Goal: Transaction & Acquisition: Purchase product/service

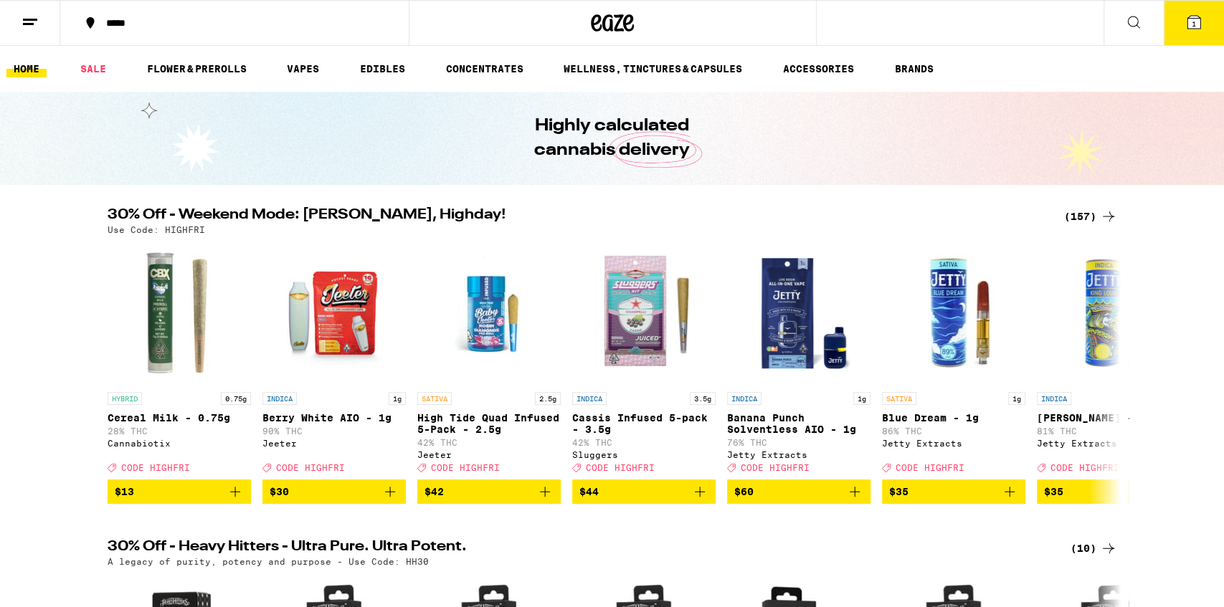
click at [1131, 20] on icon at bounding box center [1133, 22] width 17 height 17
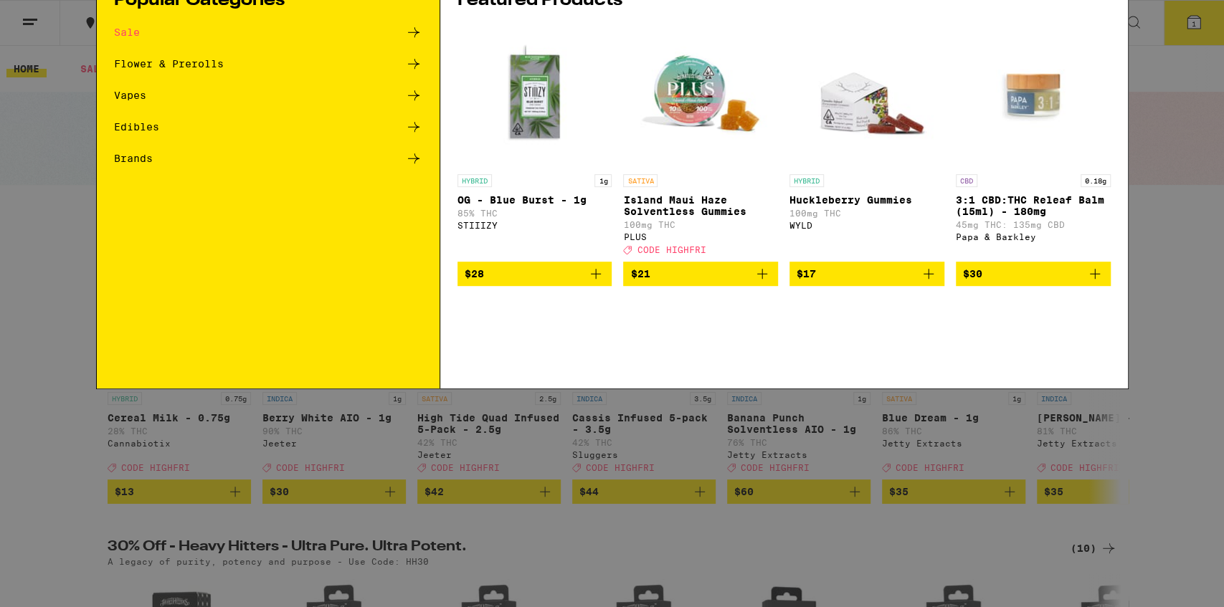
click at [622, 39] on div "Search for Products" at bounding box center [612, 24] width 1031 height 46
click at [566, 24] on input "Search for Products" at bounding box center [610, 23] width 946 height 13
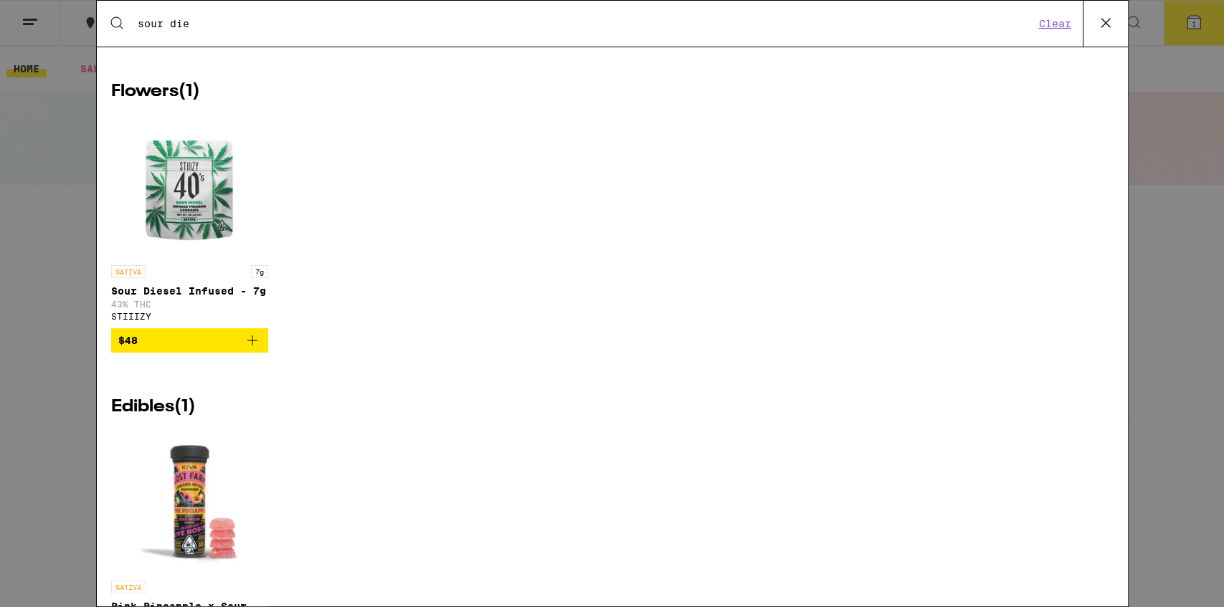
scroll to position [657, 0]
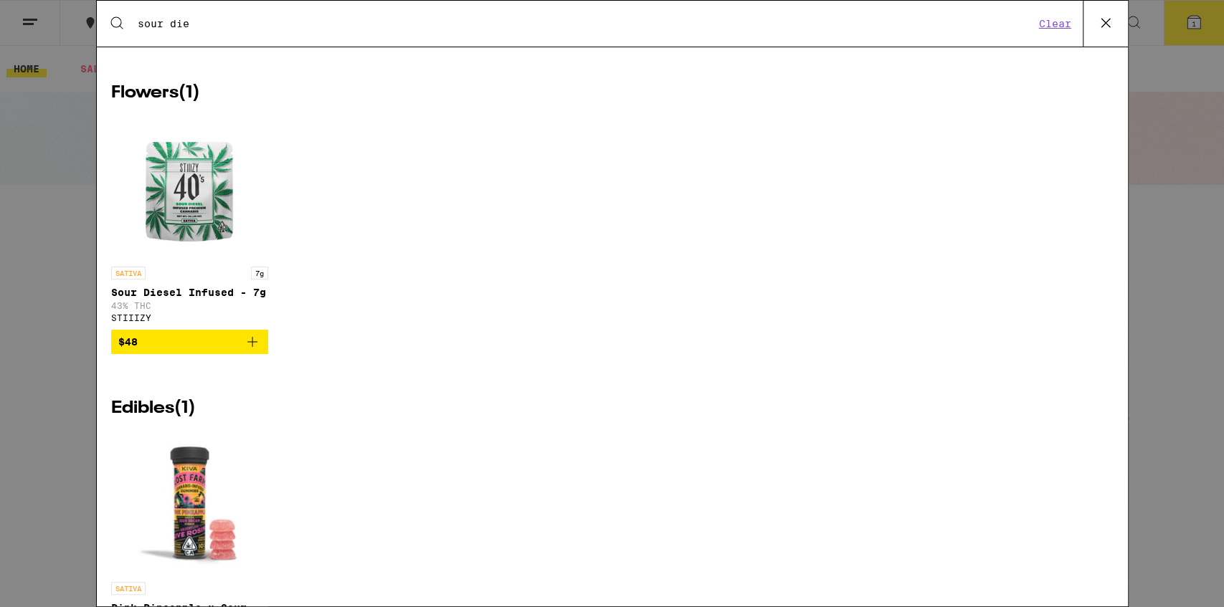
type input "sour die"
click at [203, 231] on img "Open page for Sour Diesel Infused - 7g from STIIIZY" at bounding box center [189, 187] width 143 height 143
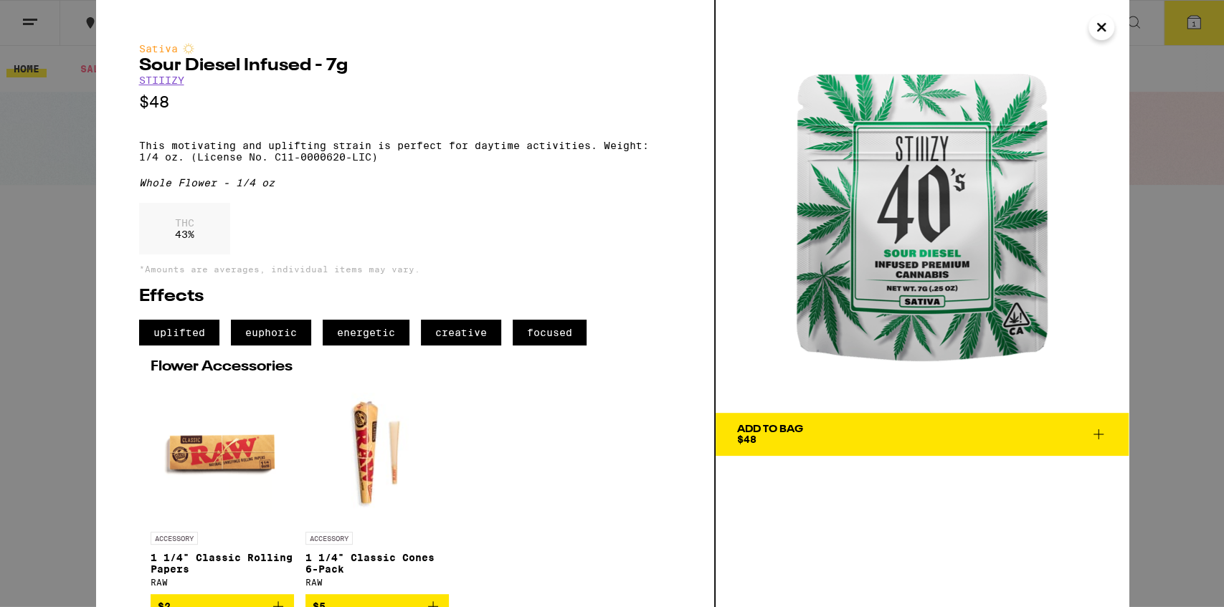
click at [1096, 21] on icon "Close" at bounding box center [1101, 27] width 17 height 22
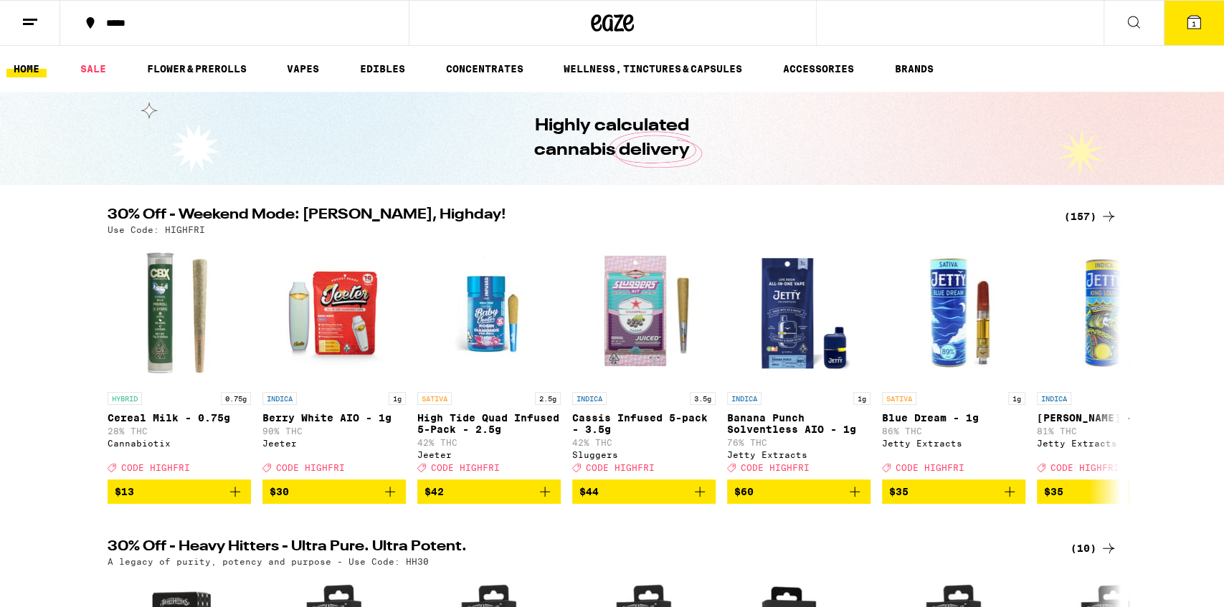
click at [1130, 15] on icon at bounding box center [1133, 22] width 17 height 17
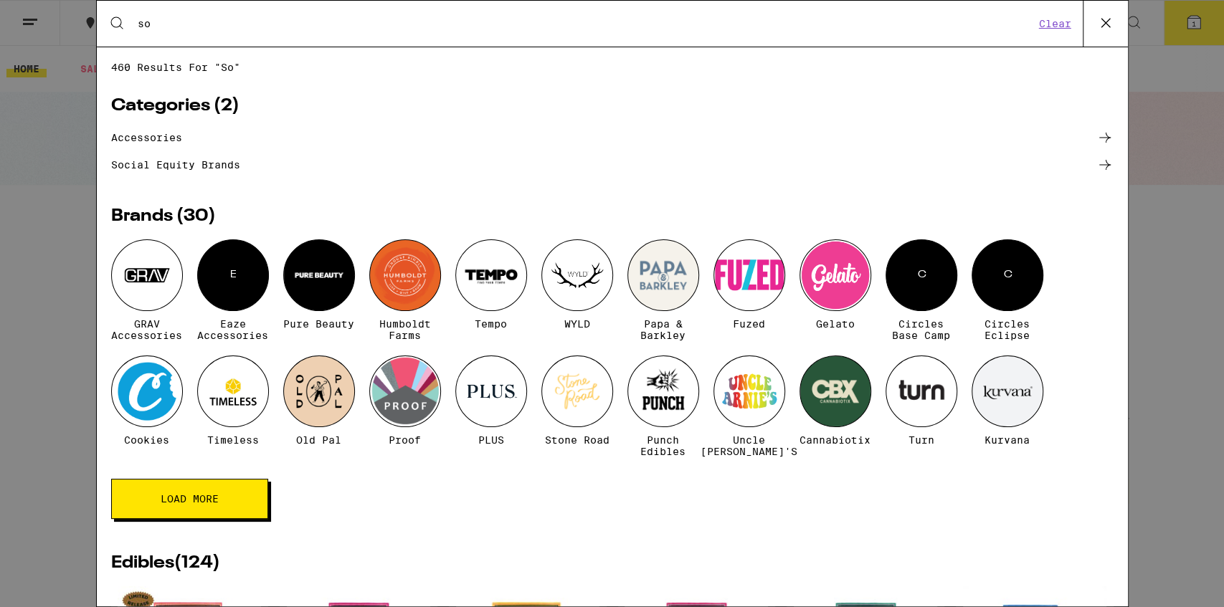
type input "s"
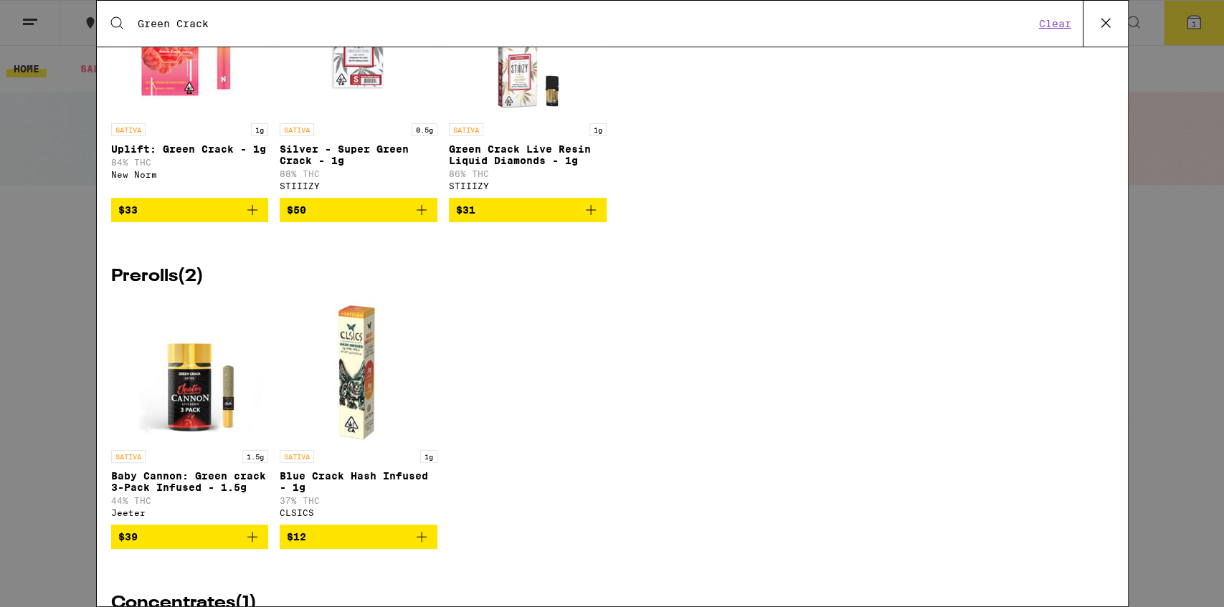
scroll to position [151, 0]
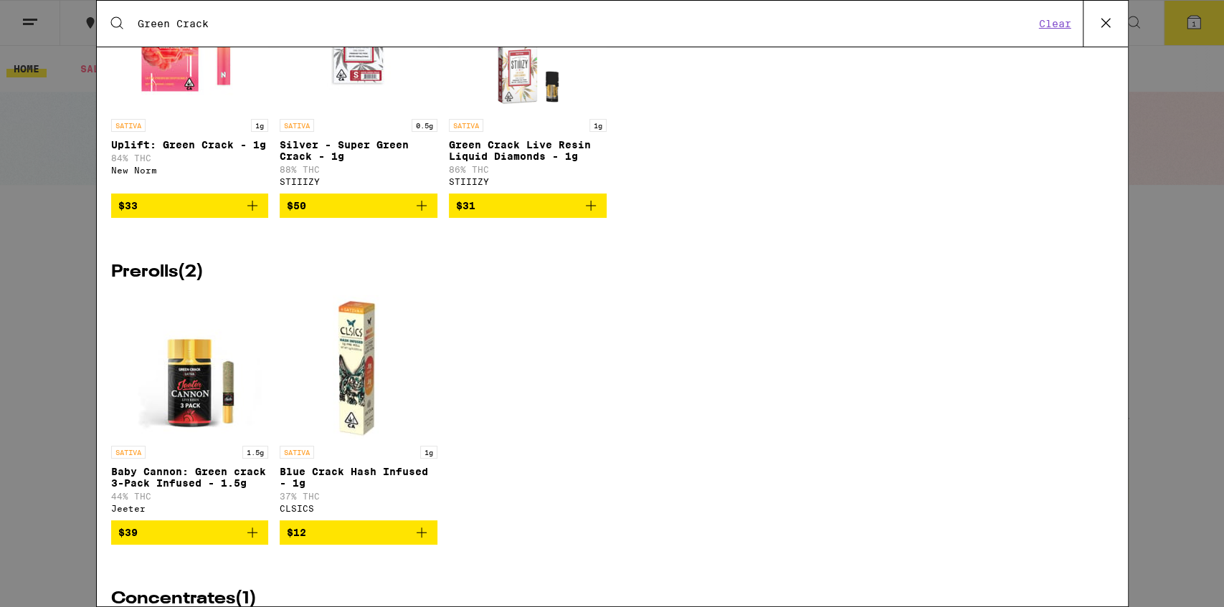
type input "Green Crack"
click at [209, 489] on p "Baby Cannon: Green crack 3-Pack Infused - 1.5g" at bounding box center [190, 477] width 158 height 23
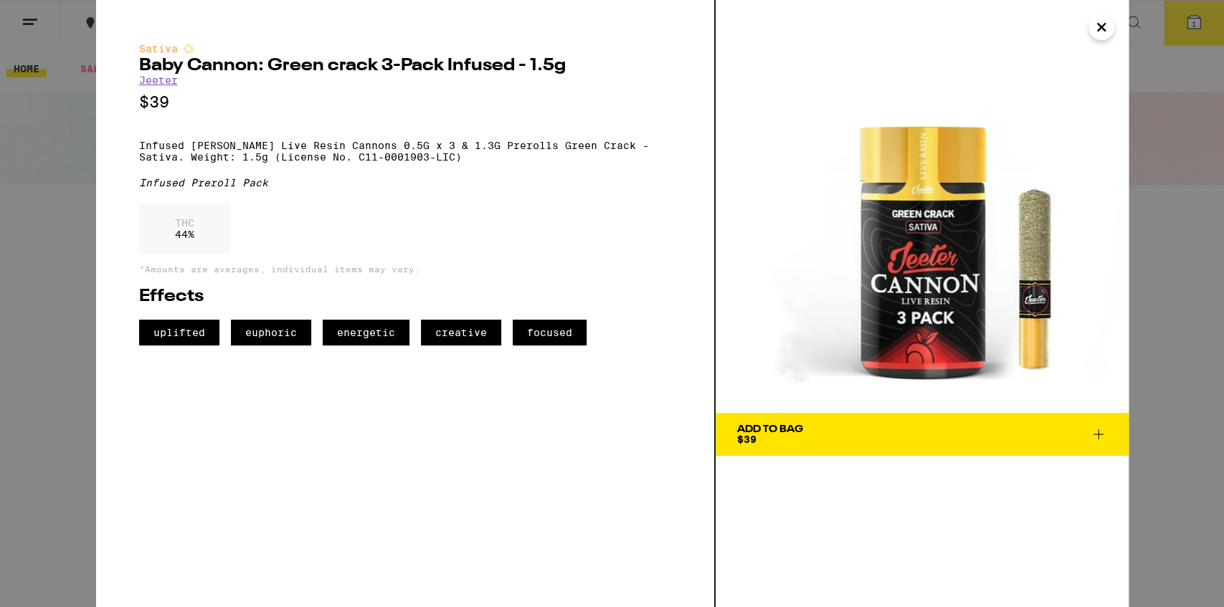
click at [1093, 30] on icon "Close" at bounding box center [1101, 27] width 17 height 22
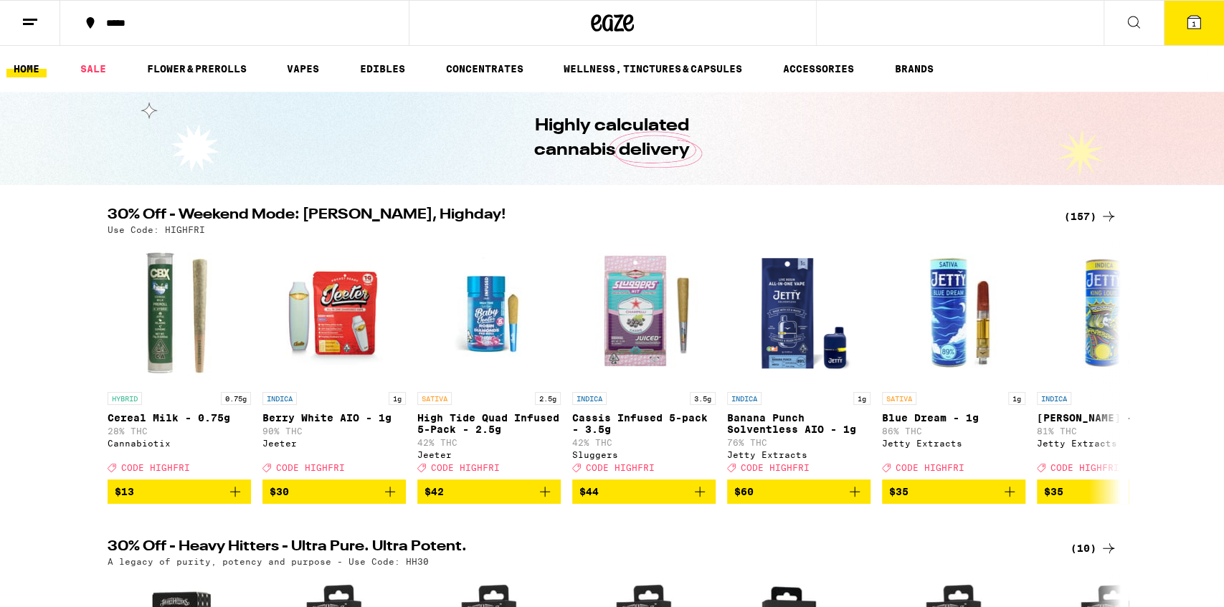
click at [1129, 19] on icon at bounding box center [1133, 22] width 17 height 17
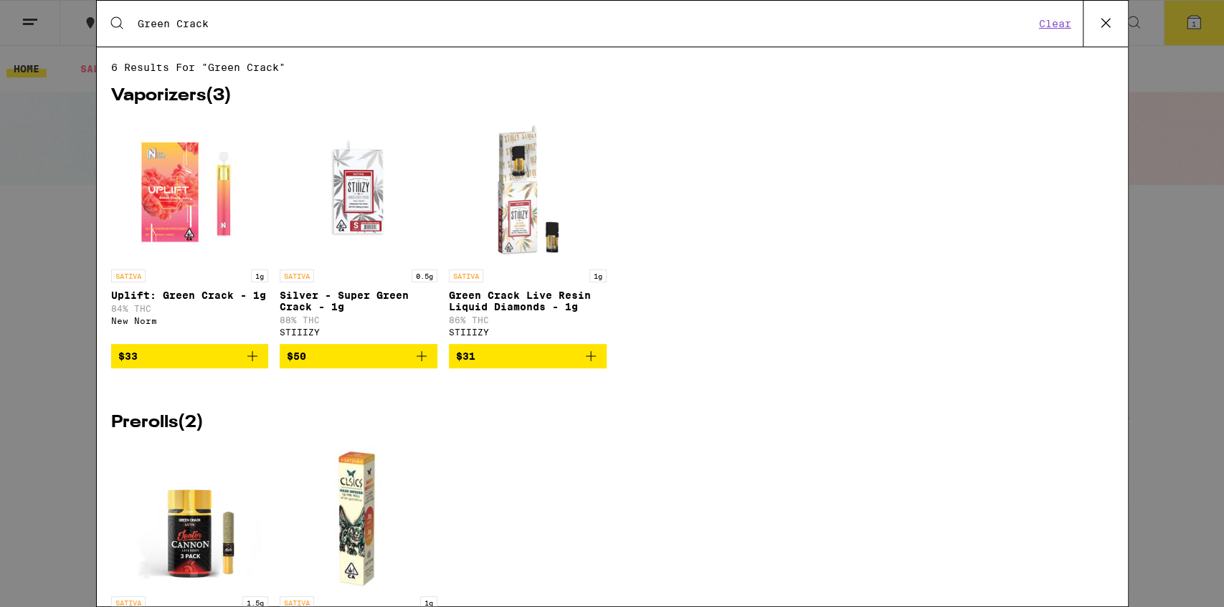
type input "Green CrackDurban Poison"
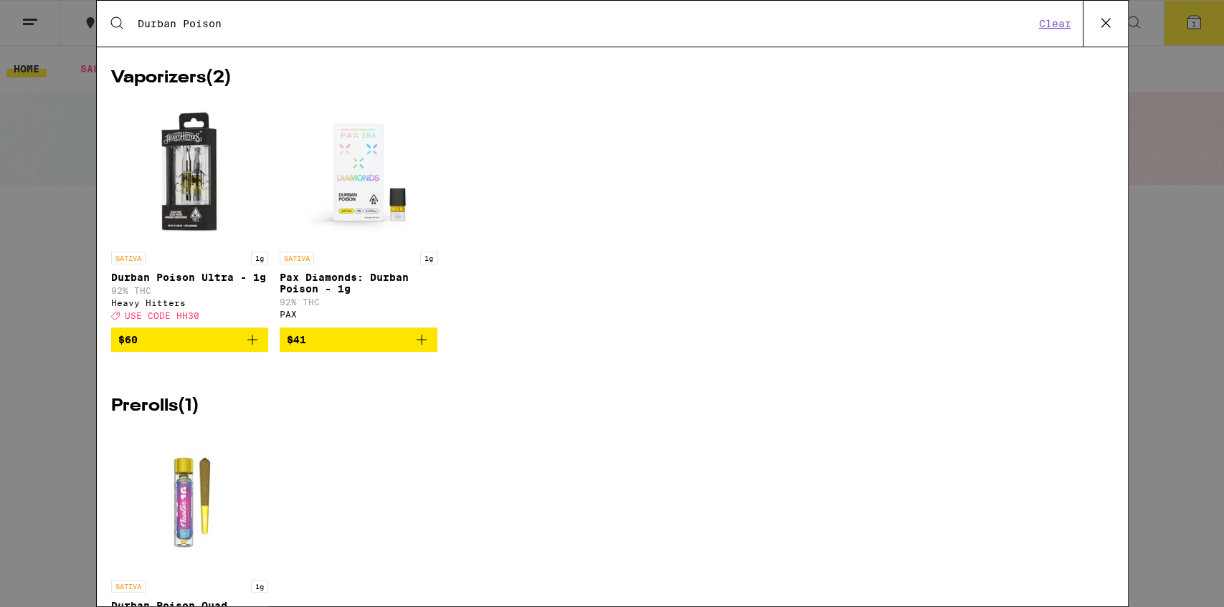
scroll to position [351, 0]
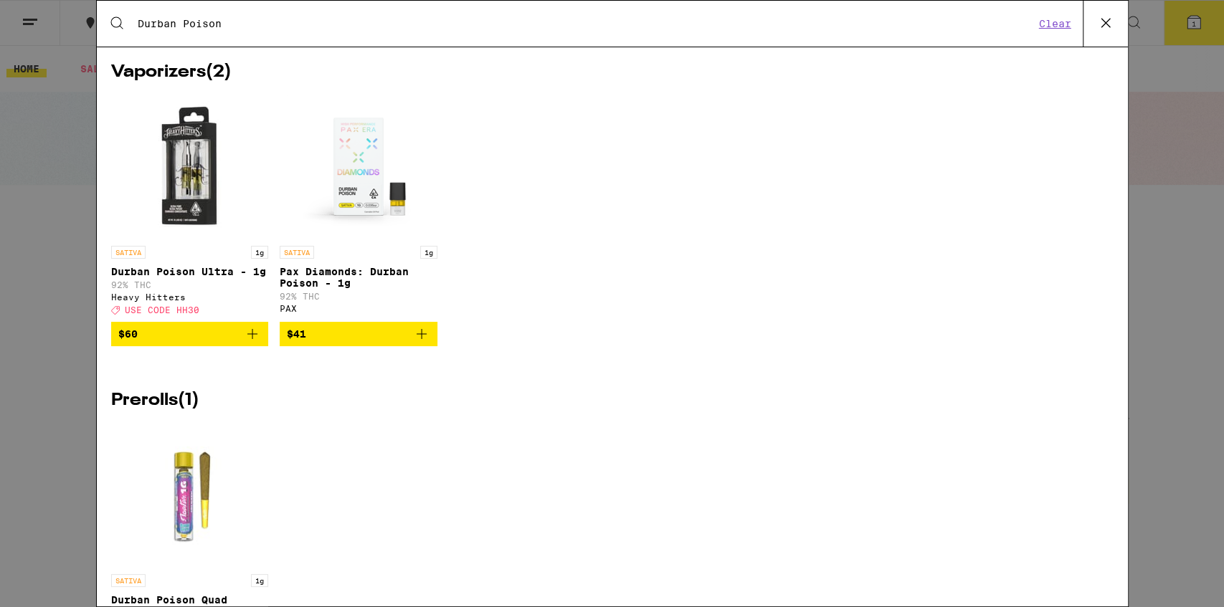
type input "Durban Poison"
click at [191, 291] on div "SATIVA 1g Durban Poison Ultra - 1g 92% THC Heavy Hitters Deal Created with Sket…" at bounding box center [190, 280] width 158 height 69
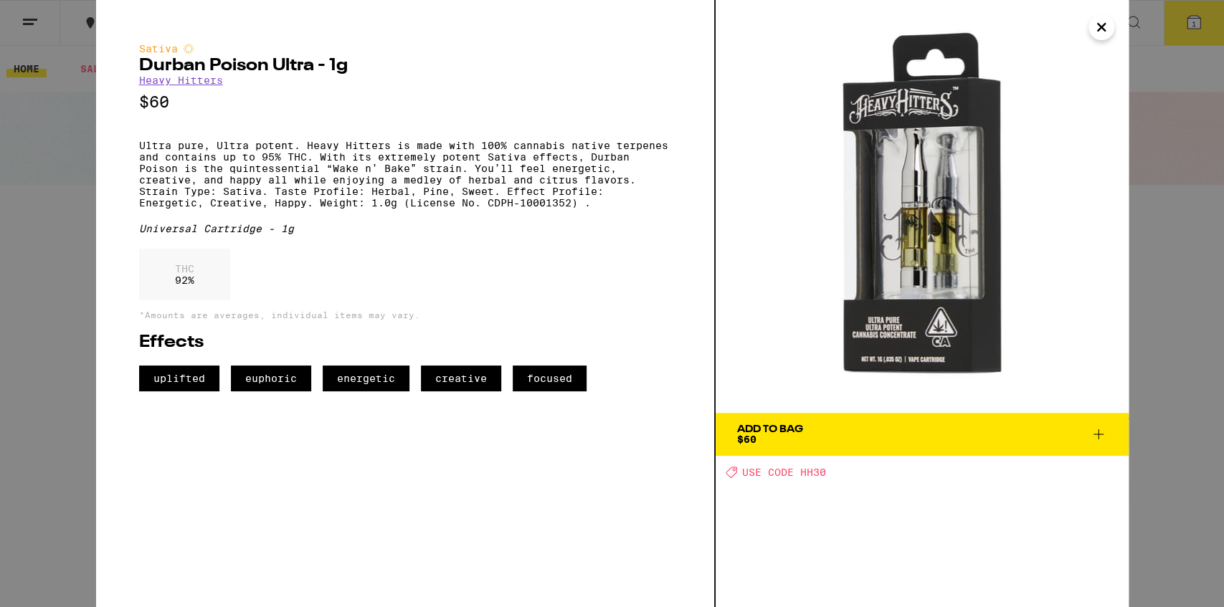
click at [1098, 27] on icon "Close" at bounding box center [1101, 27] width 17 height 22
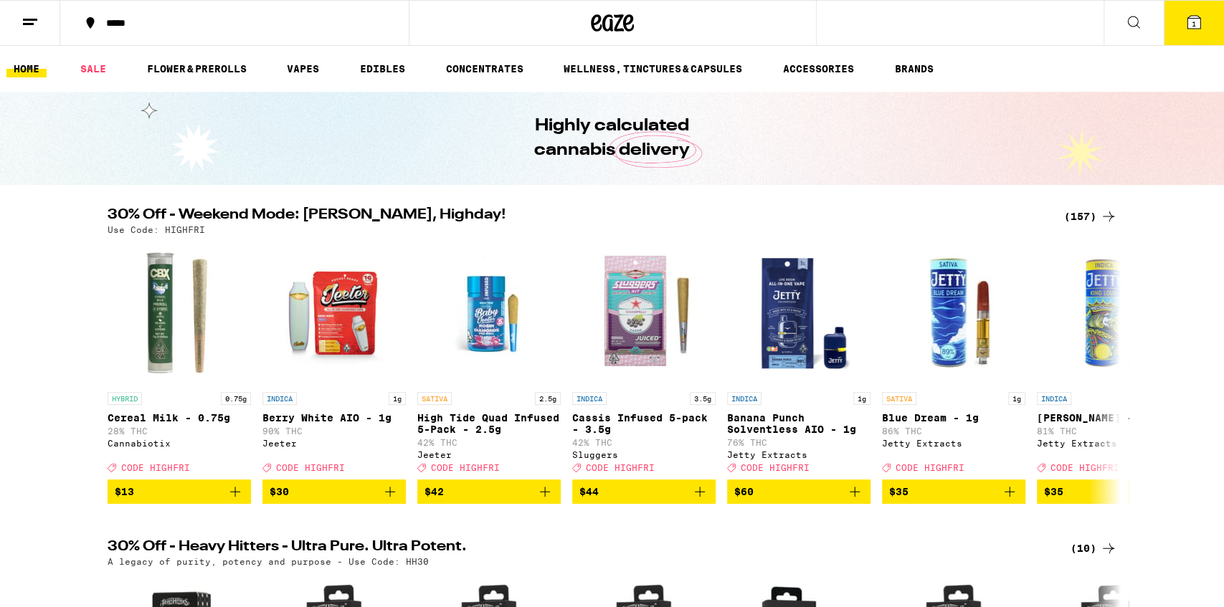
click at [1134, 24] on icon at bounding box center [1133, 22] width 17 height 17
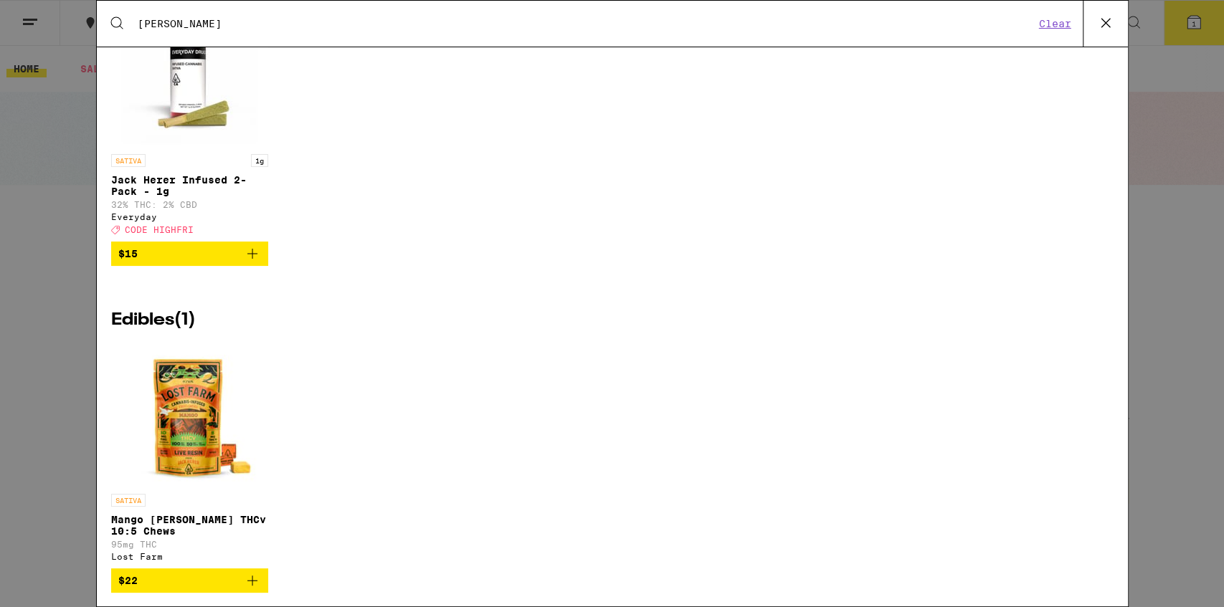
scroll to position [442, 0]
type input "Jack Herer"
click at [174, 193] on p "Jack Herer Infused 2-Pack - 1g" at bounding box center [190, 186] width 158 height 23
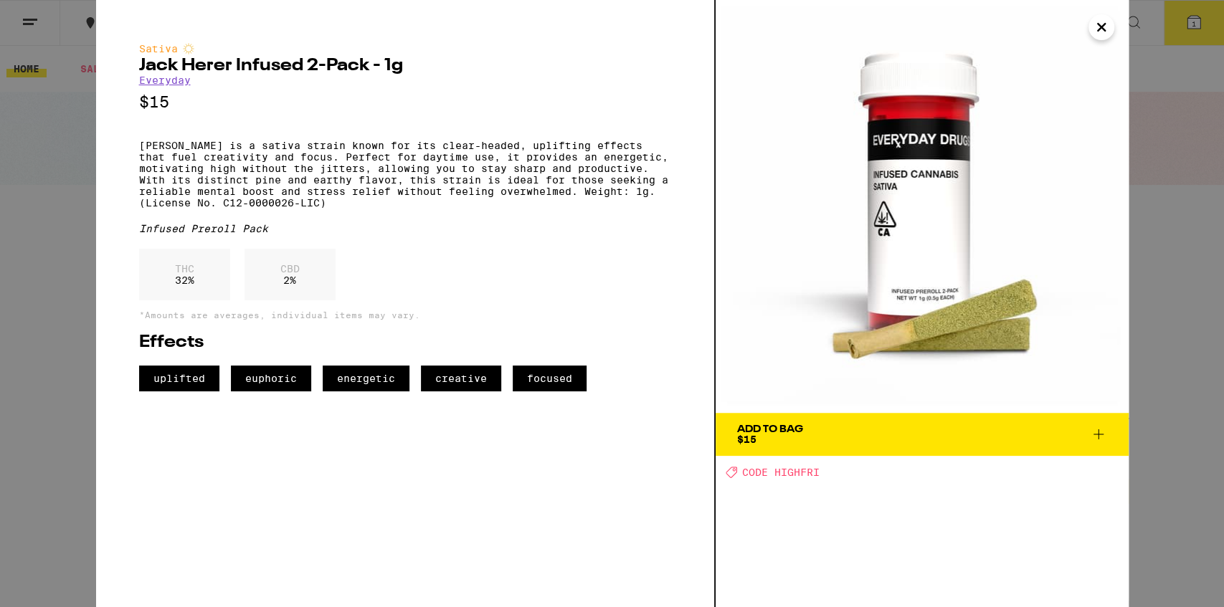
click at [1089, 24] on button "Close" at bounding box center [1101, 27] width 26 height 26
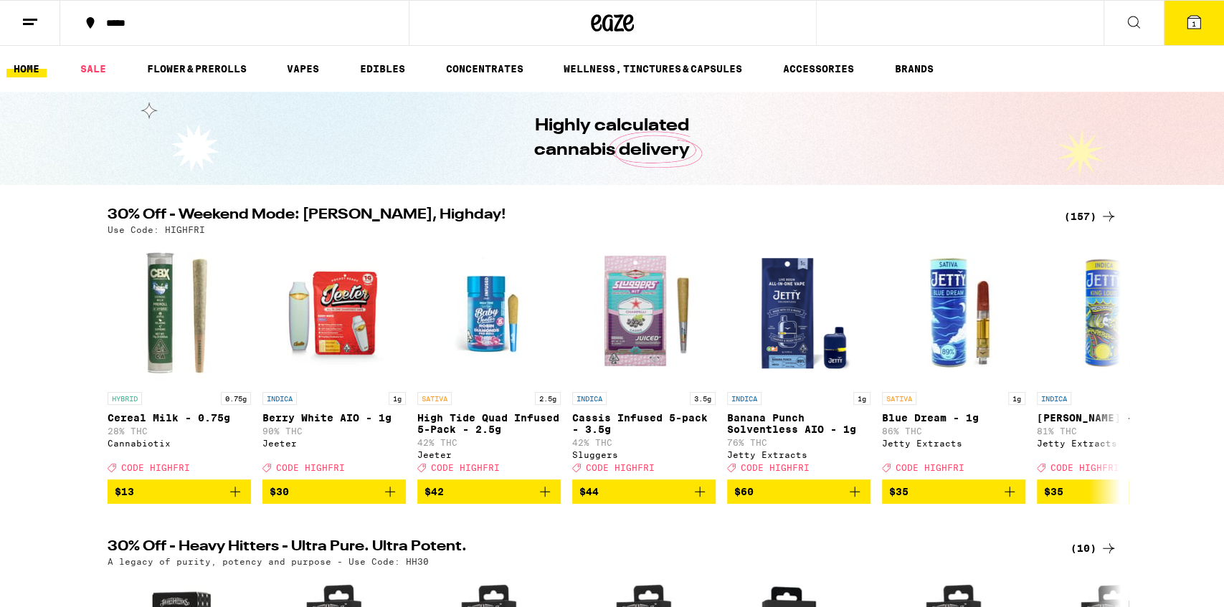
click at [1141, 13] on button at bounding box center [1133, 23] width 60 height 45
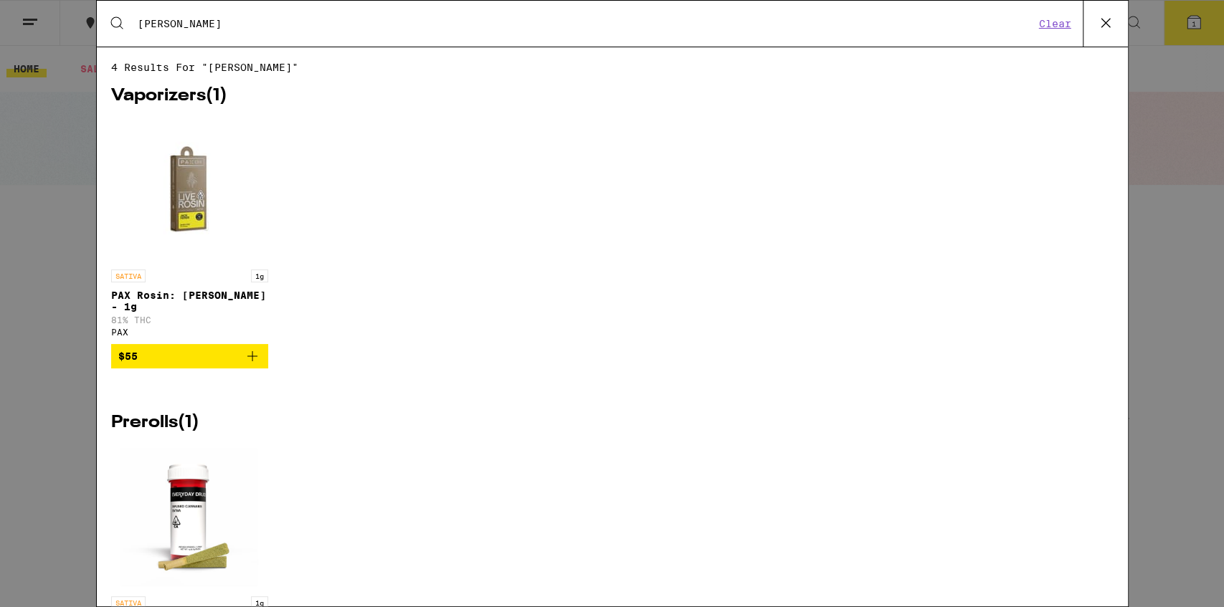
click at [504, 21] on input "Jack Herer" at bounding box center [586, 23] width 898 height 13
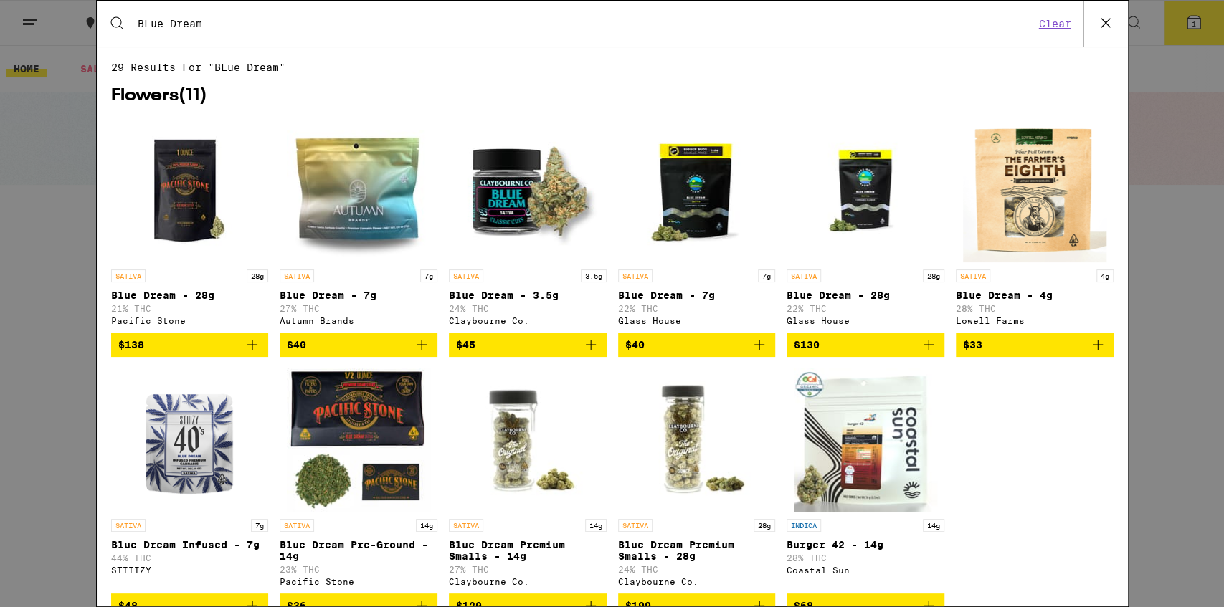
type input "BLue Dream"
click at [1103, 22] on icon at bounding box center [1106, 23] width 22 height 22
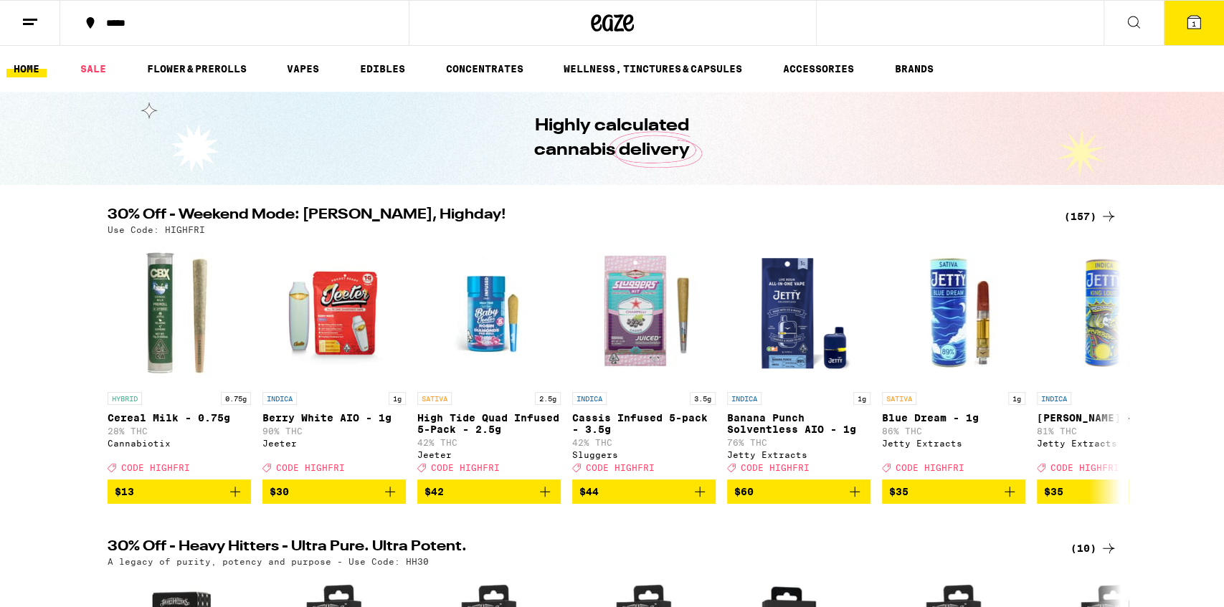
click at [1139, 26] on icon at bounding box center [1133, 22] width 17 height 17
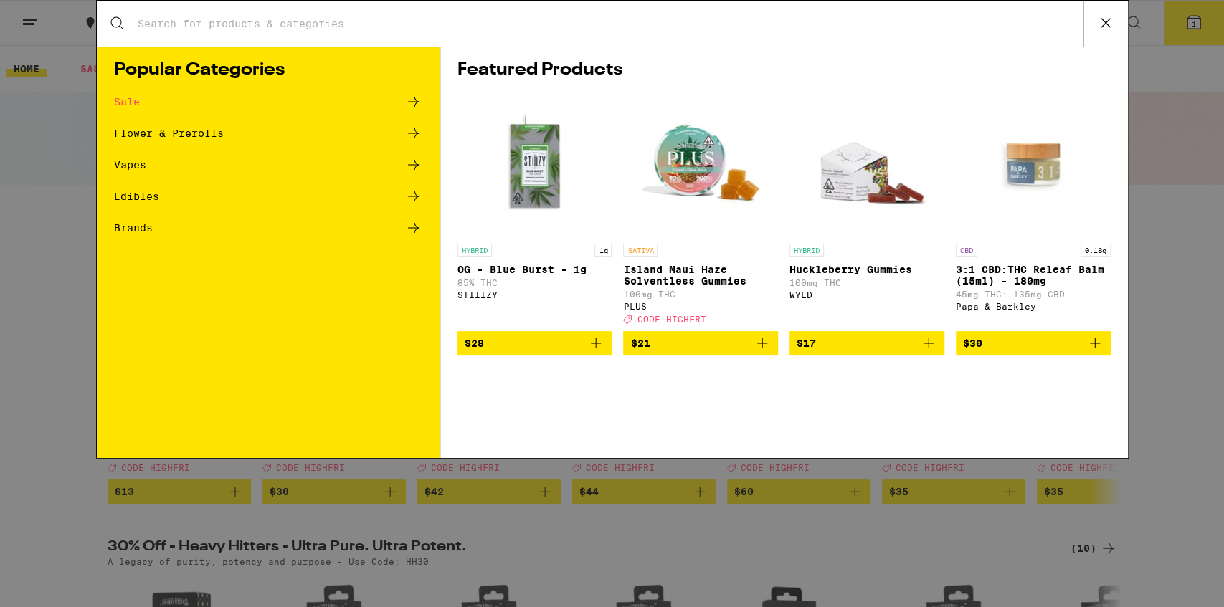
click at [460, 22] on input "Search for Products" at bounding box center [610, 23] width 946 height 13
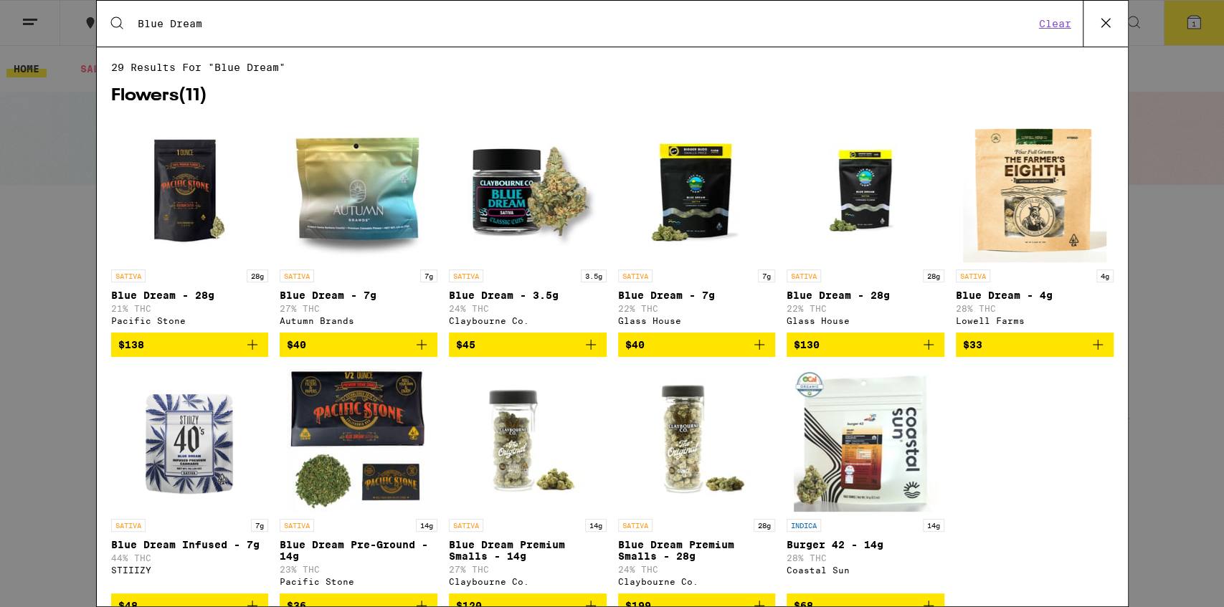
type input "Blue Dream"
click at [252, 26] on input "Blue Dream" at bounding box center [586, 23] width 898 height 13
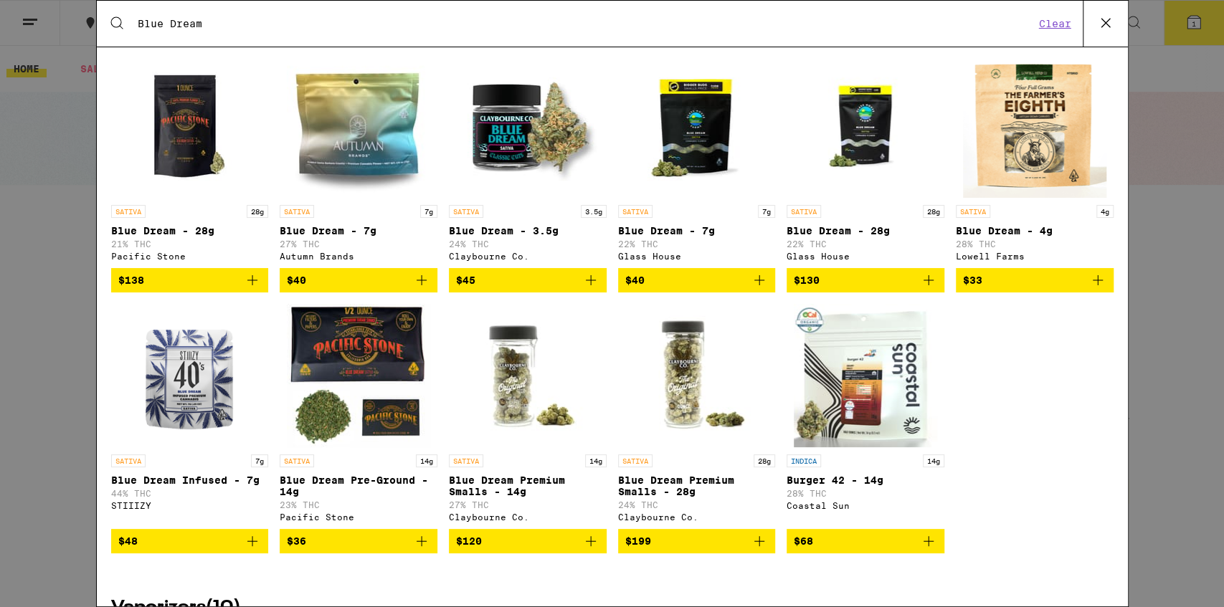
scroll to position [70, 0]
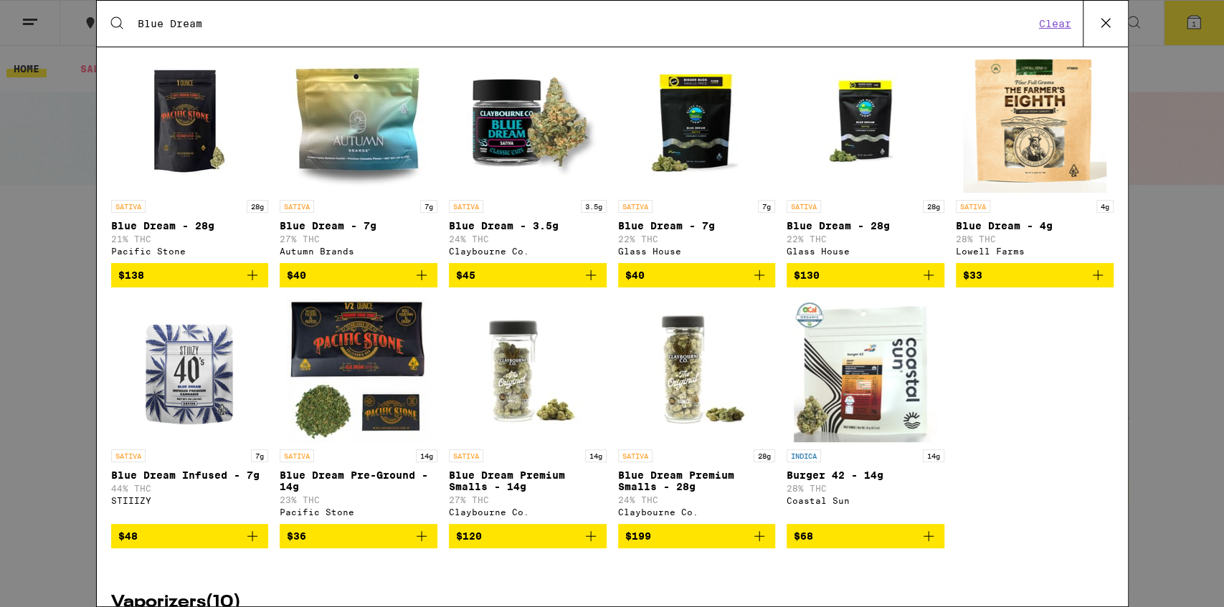
click at [504, 221] on div "SATIVA 3.5g Blue Dream - 3.5g 24% THC Claybourne Co." at bounding box center [528, 228] width 158 height 56
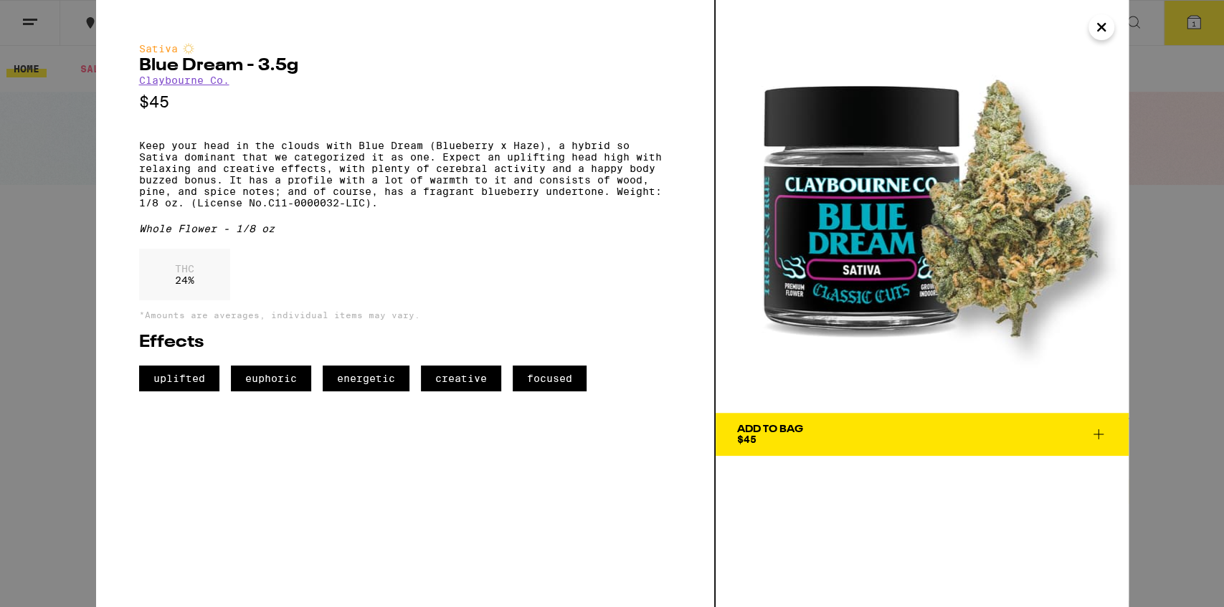
click at [1106, 27] on icon "Close" at bounding box center [1101, 27] width 17 height 22
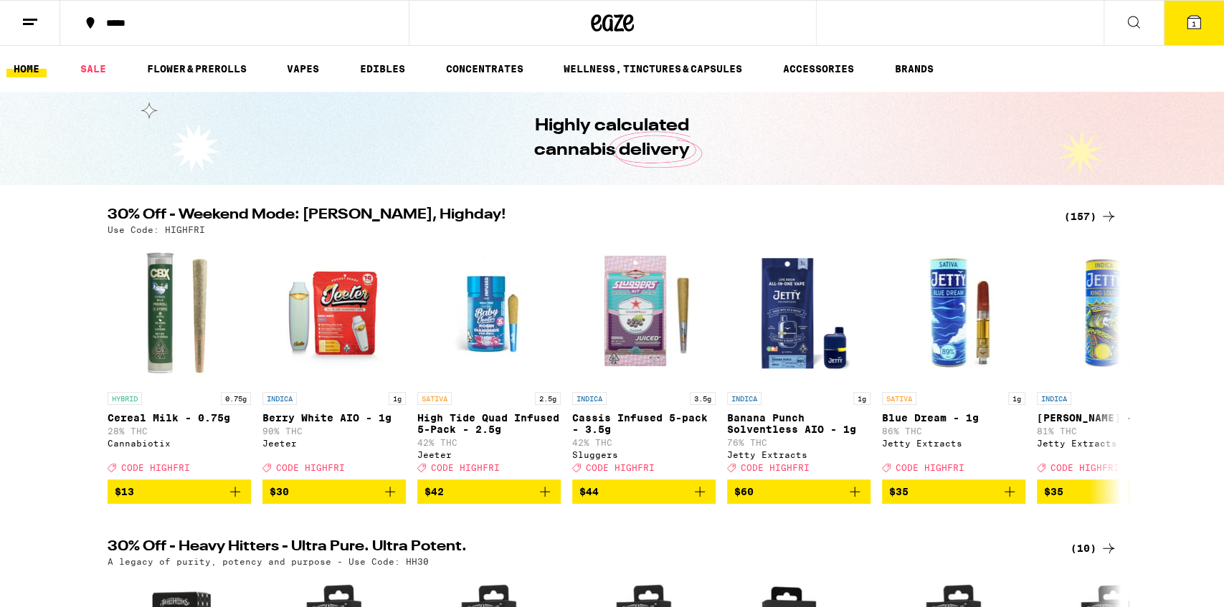
click at [1139, 19] on icon at bounding box center [1133, 22] width 17 height 17
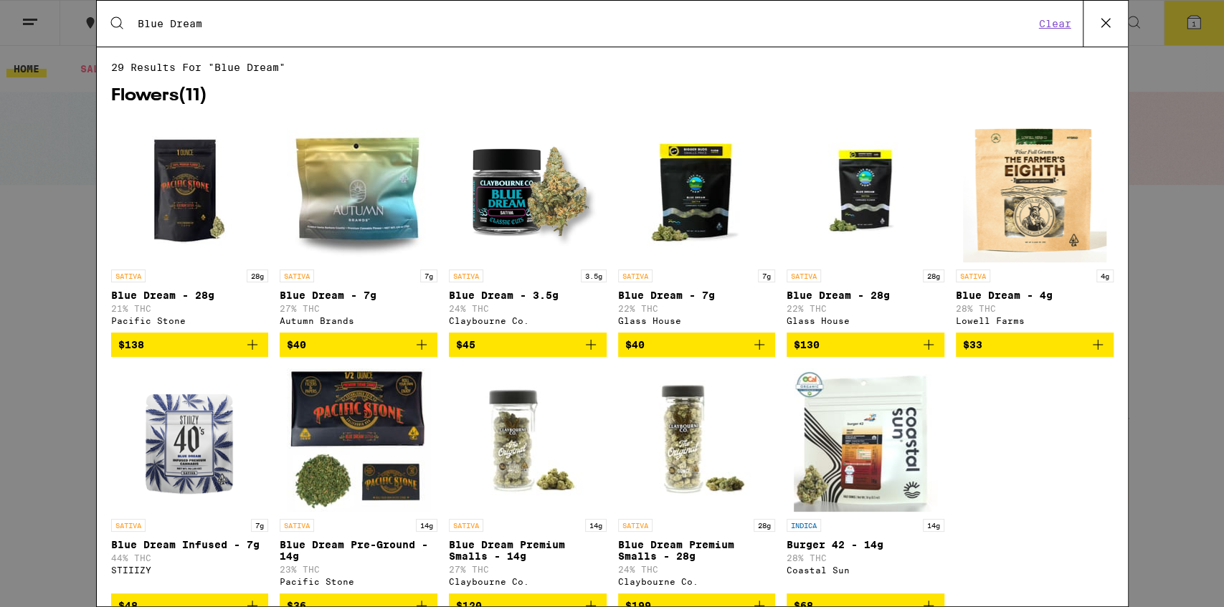
click at [662, 14] on div "Search for Products Blue Dream Clear" at bounding box center [612, 24] width 1031 height 46
click at [594, 19] on input "Blue Dream" at bounding box center [586, 23] width 898 height 13
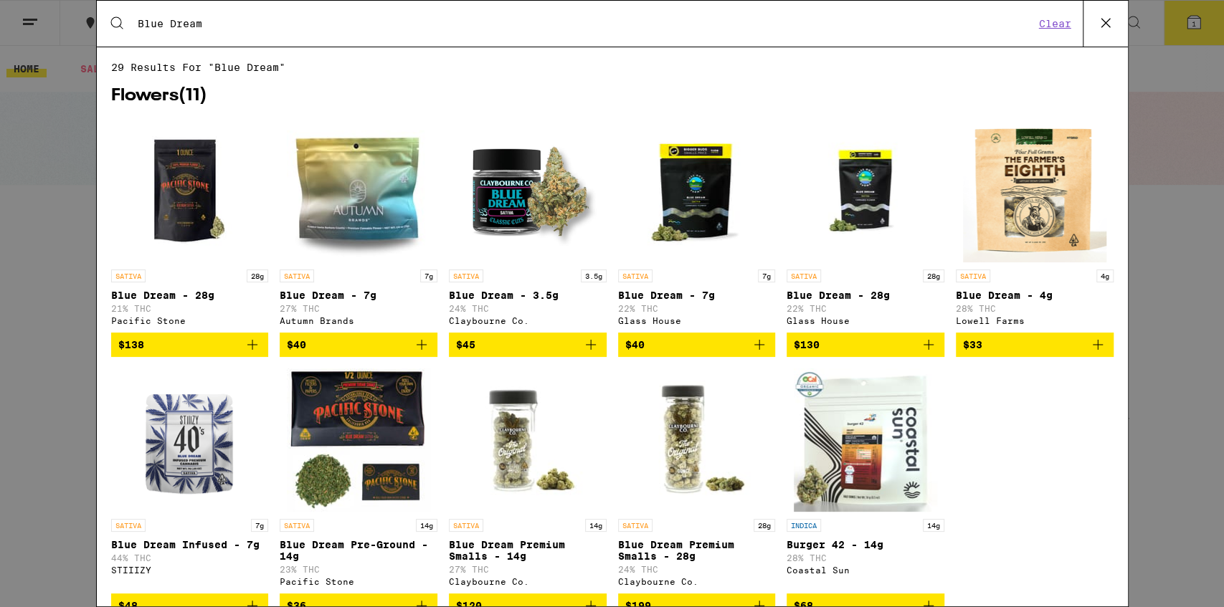
click at [594, 19] on input "Blue Dream" at bounding box center [586, 23] width 898 height 13
paste input "Gelato"
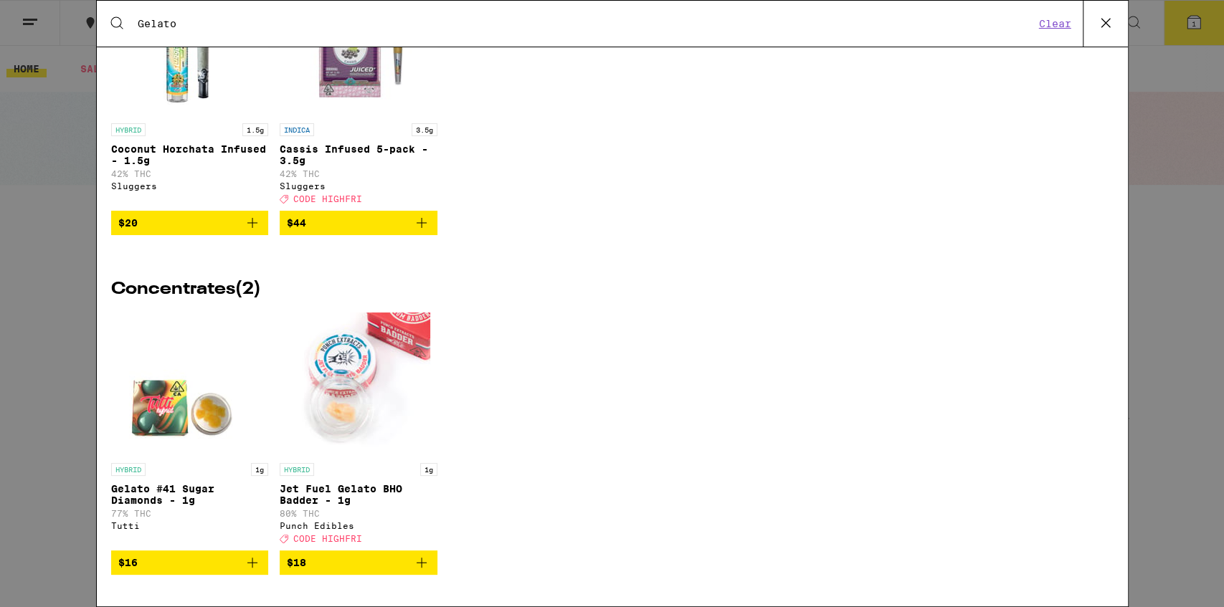
scroll to position [2554, 0]
type input "Gelato"
click at [376, 487] on p "Jet Fuel Gelato BHO Badder - 1g" at bounding box center [359, 494] width 158 height 23
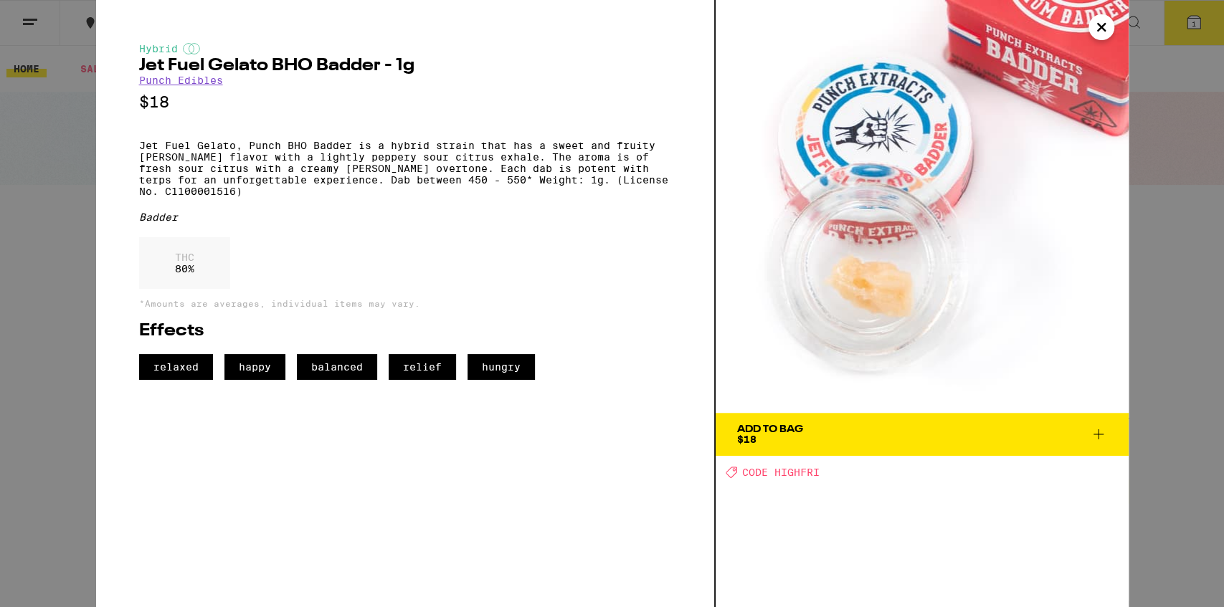
click at [1096, 33] on icon "Close" at bounding box center [1101, 27] width 17 height 22
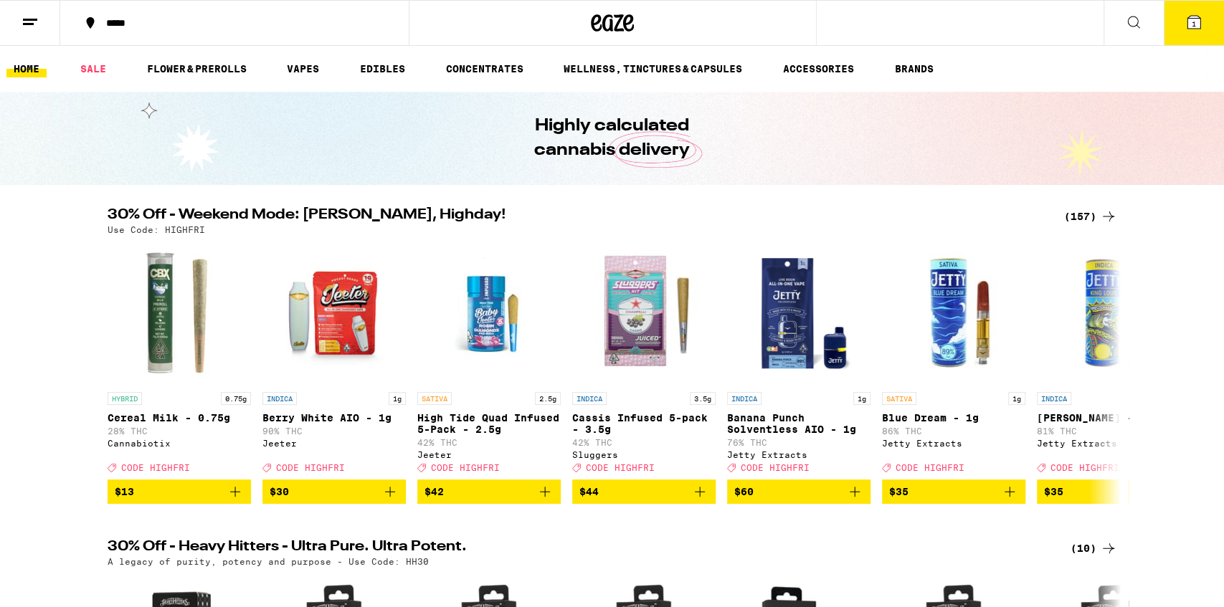
click at [1129, 24] on icon at bounding box center [1133, 22] width 17 height 17
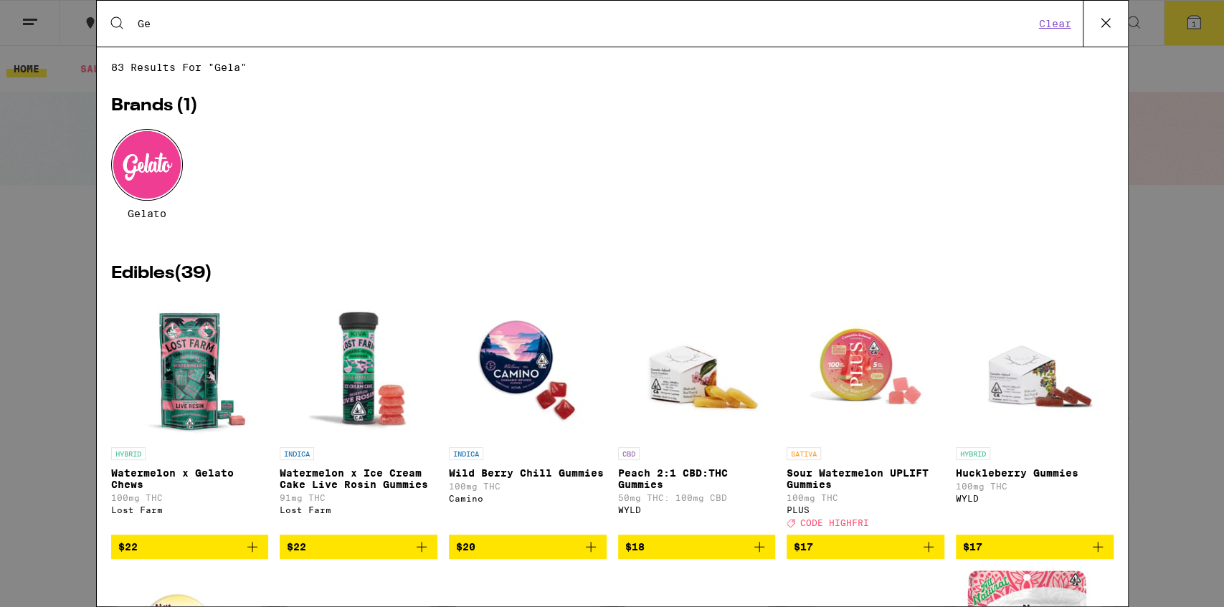
type input "G"
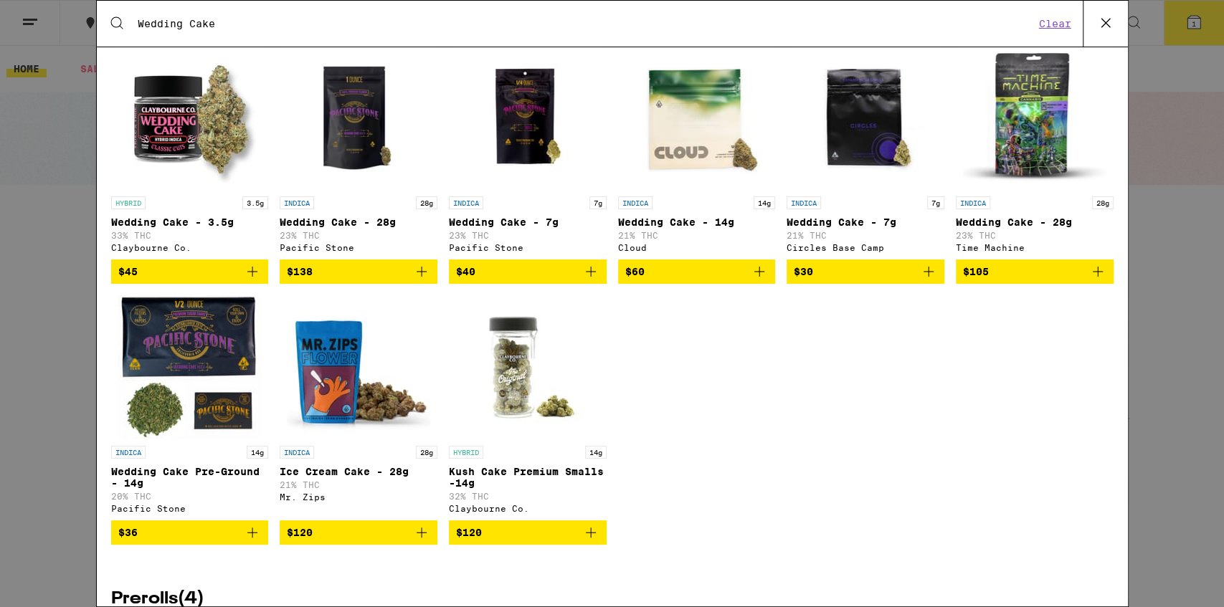
scroll to position [250, 0]
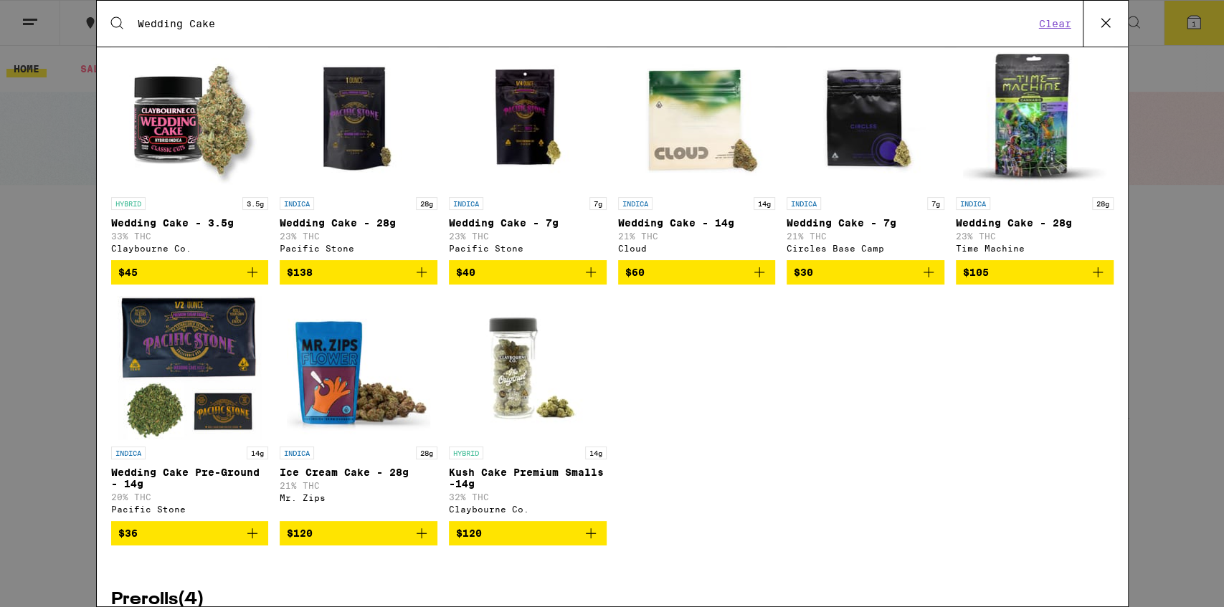
type input "Wedding Cake"
click at [197, 228] on p "Wedding Cake - 3.5g" at bounding box center [190, 222] width 158 height 11
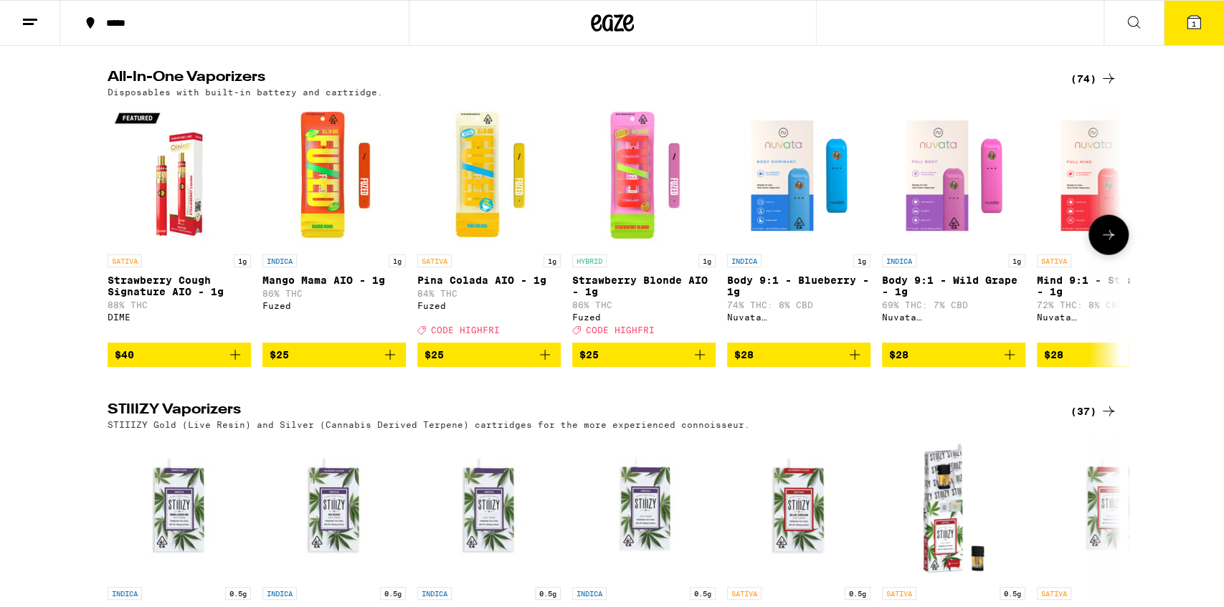
scroll to position [2198, 0]
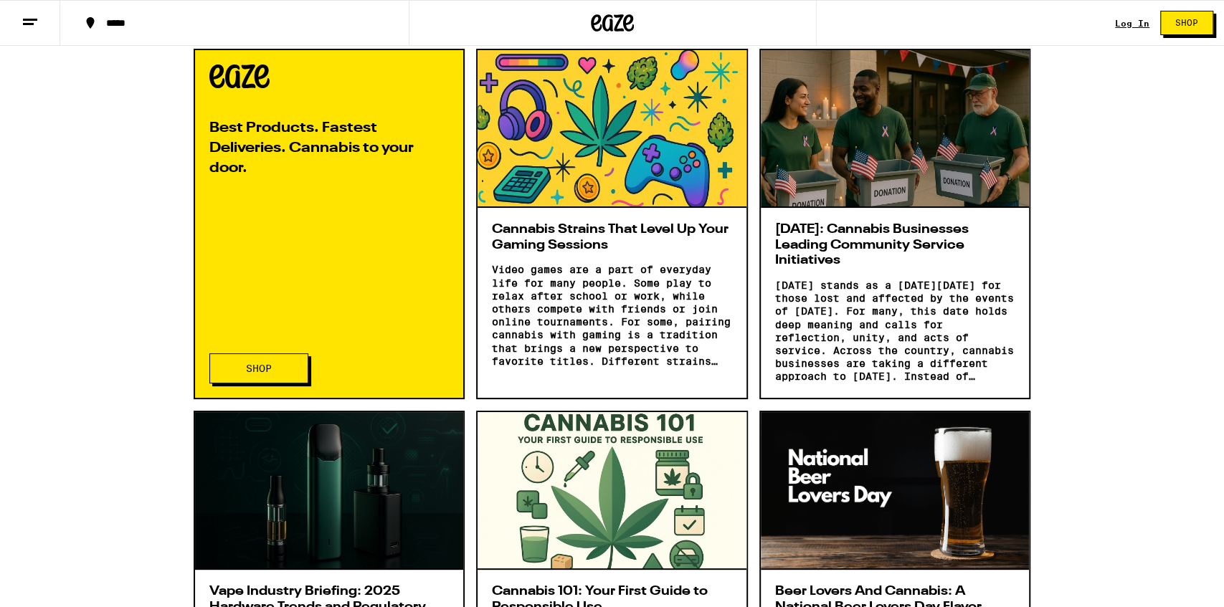
scroll to position [738, 0]
